Goal: Task Accomplishment & Management: Manage account settings

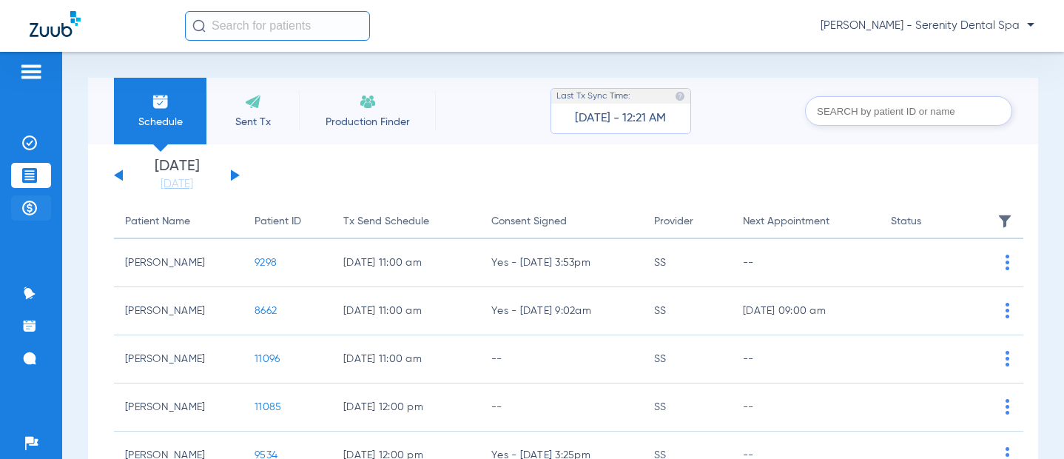
click at [29, 206] on img at bounding box center [29, 208] width 15 height 15
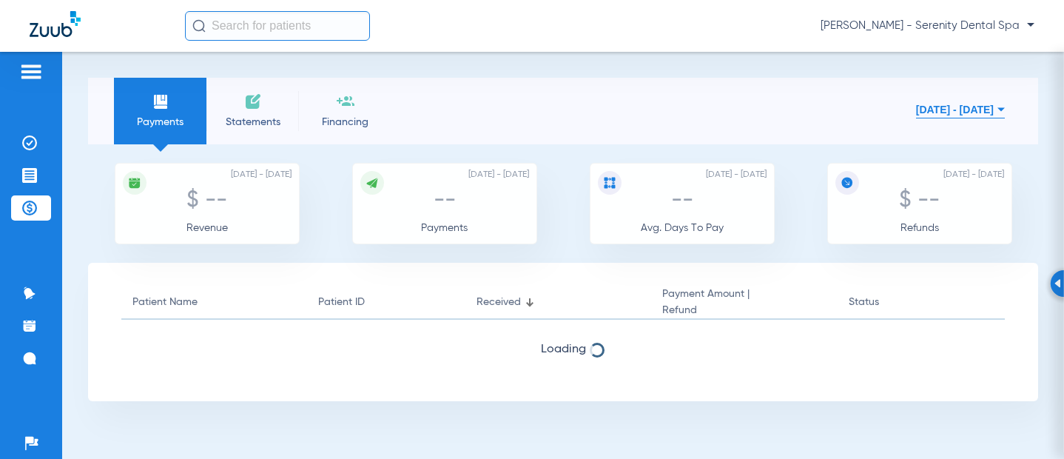
click at [933, 112] on button "[DATE] - [DATE]" at bounding box center [960, 110] width 89 height 30
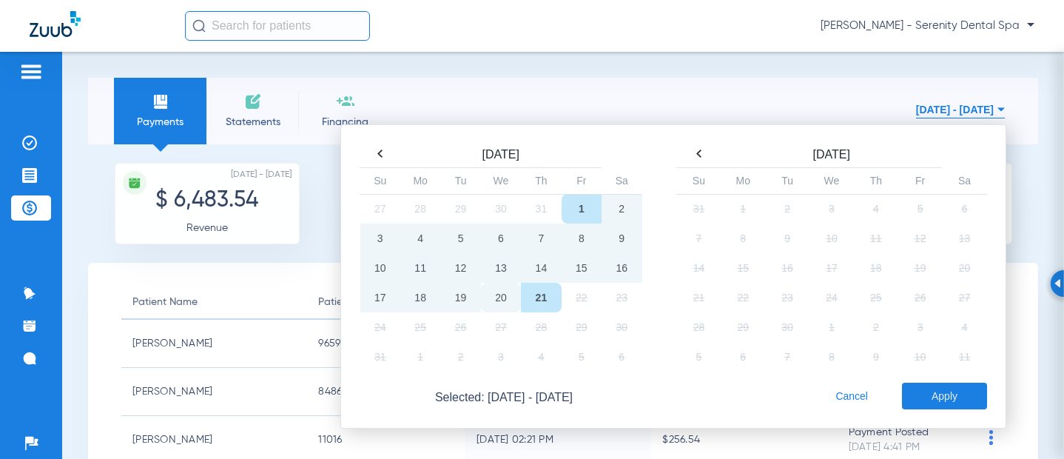
click at [488, 299] on td "20" at bounding box center [501, 298] width 40 height 30
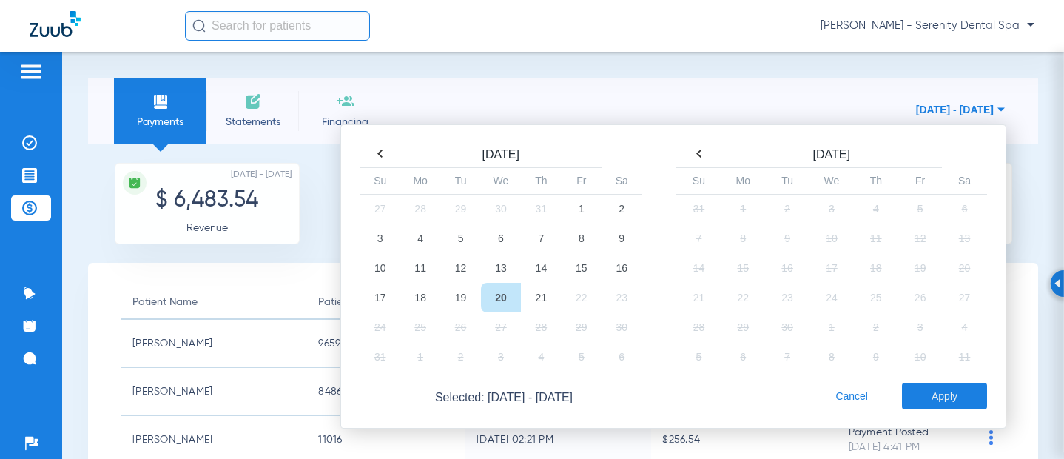
click at [488, 299] on td "20" at bounding box center [501, 298] width 40 height 30
click at [930, 402] on button "Apply" at bounding box center [944, 396] width 85 height 27
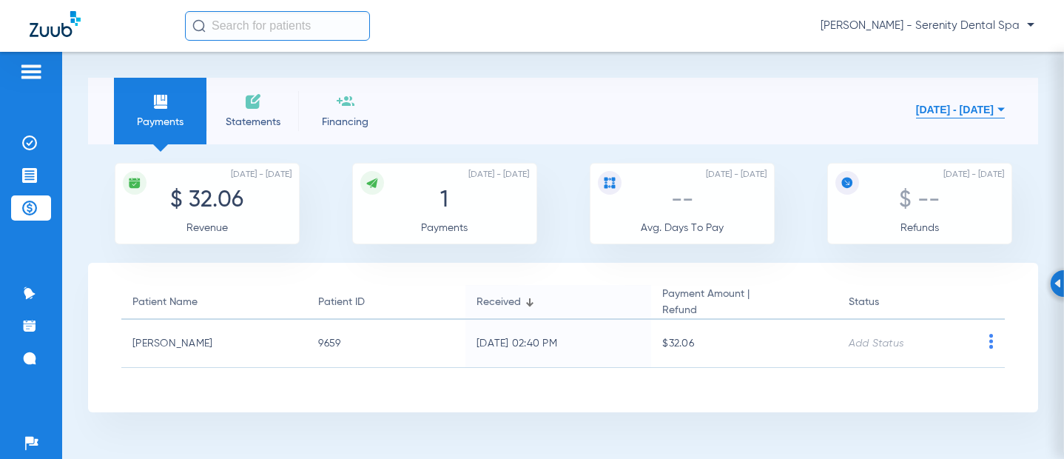
click at [183, 123] on span "Payments" at bounding box center [160, 122] width 70 height 15
drag, startPoint x: 181, startPoint y: 122, endPoint x: 962, endPoint y: 250, distance: 791.2
click at [962, 250] on section "Payments Statements Financing [DATE] - [DATE] [DATE] Su Mo Tu We Th Fr Sa 27 28…" at bounding box center [563, 245] width 950 height 335
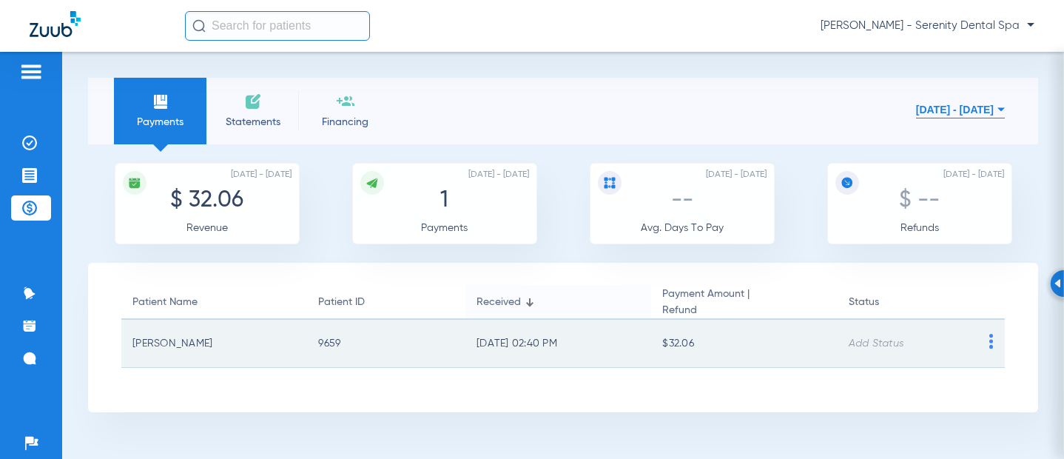
click at [977, 346] on div at bounding box center [991, 343] width 28 height 19
click at [995, 340] on img at bounding box center [991, 341] width 19 height 15
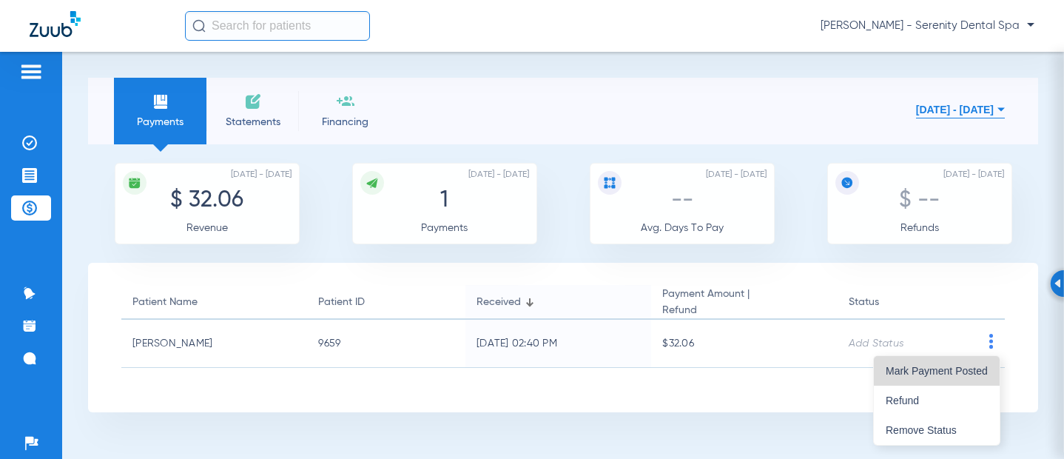
click at [935, 377] on button "Mark Payment Posted" at bounding box center [937, 371] width 126 height 30
